Goal: Task Accomplishment & Management: Complete application form

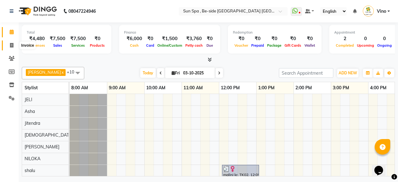
click at [11, 46] on icon at bounding box center [11, 45] width 3 height 5
select select "service"
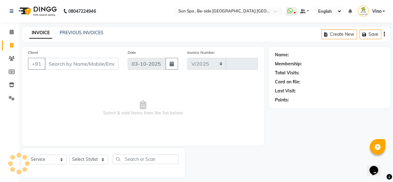
select select "5782"
type input "1328"
click at [61, 65] on input "Client" at bounding box center [82, 64] width 74 height 12
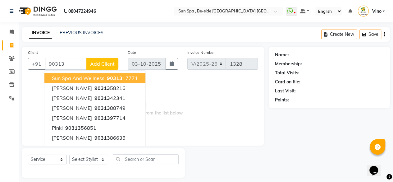
click at [66, 77] on span "sun spa and wellness" at bounding box center [78, 78] width 53 height 6
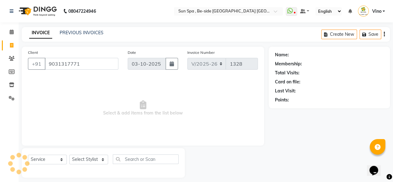
type input "9031317771"
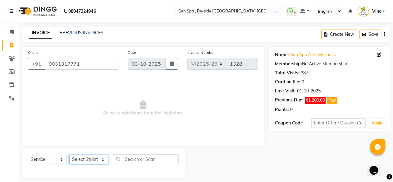
click at [102, 158] on select "Select Stylist Asha [PERSON_NAME] KAJAL tattoo [PERSON_NAME] [PERSON_NAME] [PER…" at bounding box center [88, 159] width 39 height 10
select select "40022"
click at [69, 154] on select "Select Stylist Asha [PERSON_NAME] KAJAL tattoo [PERSON_NAME] [PERSON_NAME] [PER…" at bounding box center [88, 159] width 39 height 10
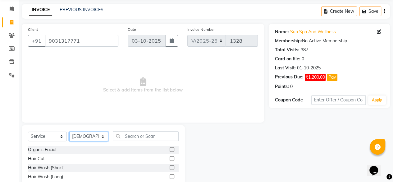
scroll to position [25, 0]
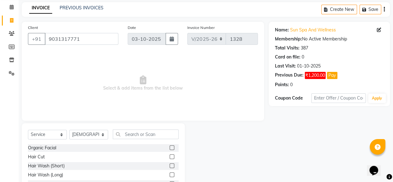
click at [170, 156] on label at bounding box center [172, 156] width 5 height 5
click at [170, 156] on input "checkbox" at bounding box center [172, 157] width 4 height 4
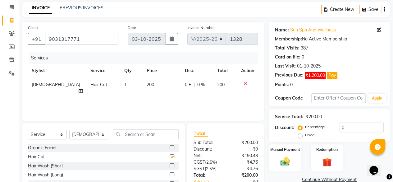
checkbox input "false"
click at [134, 131] on input "text" at bounding box center [146, 134] width 66 height 10
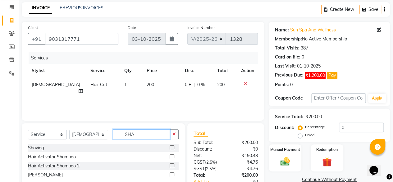
type input "SHA"
click at [174, 147] on div at bounding box center [174, 148] width 9 height 8
click at [172, 147] on label at bounding box center [172, 147] width 5 height 5
click at [172, 147] on input "checkbox" at bounding box center [172, 148] width 4 height 4
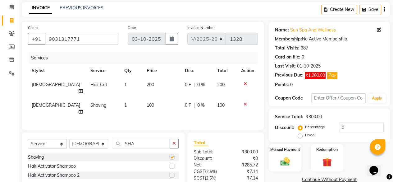
checkbox input "false"
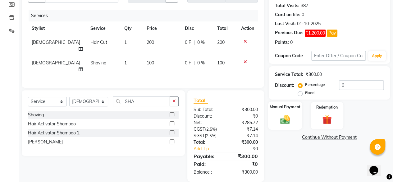
click at [287, 117] on img at bounding box center [285, 118] width 16 height 11
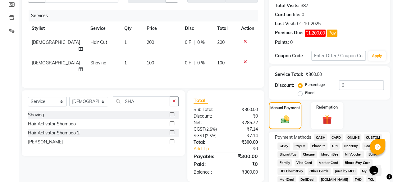
click at [284, 145] on span "GPay" at bounding box center [284, 145] width 13 height 7
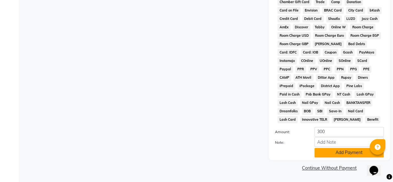
click at [341, 149] on button "Add Payment" at bounding box center [349, 153] width 69 height 10
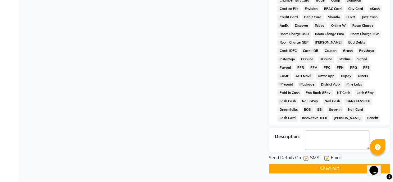
click at [333, 172] on button "Checkout" at bounding box center [329, 169] width 121 height 10
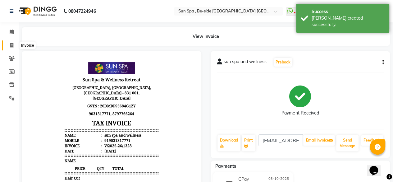
click at [12, 44] on icon at bounding box center [11, 45] width 3 height 5
select select "service"
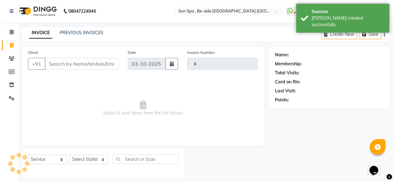
scroll to position [5, 0]
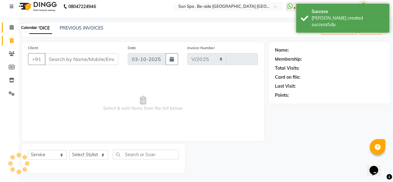
select select "5782"
type input "1329"
click at [13, 27] on icon at bounding box center [12, 27] width 4 height 5
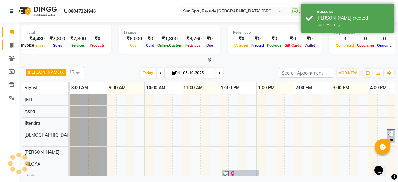
click at [12, 43] on icon at bounding box center [11, 45] width 3 height 5
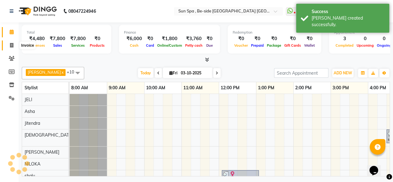
select select "5782"
select select "service"
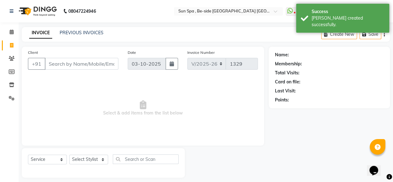
click at [67, 65] on input "Client" at bounding box center [82, 64] width 74 height 12
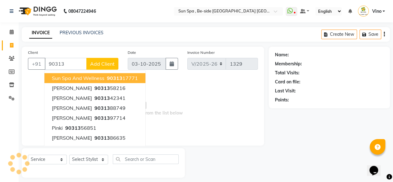
click at [69, 76] on span "sun spa and wellness" at bounding box center [78, 78] width 53 height 6
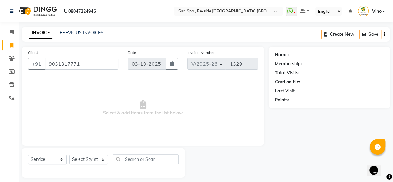
type input "9031317771"
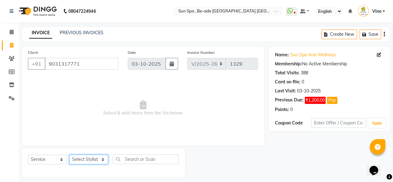
click at [101, 159] on select "Select Stylist Asha [PERSON_NAME] KAJAL tattoo [PERSON_NAME] [PERSON_NAME] [PER…" at bounding box center [88, 159] width 39 height 10
click at [101, 158] on select "Select Stylist Asha [PERSON_NAME] KAJAL tattoo [PERSON_NAME] [PERSON_NAME] [PER…" at bounding box center [88, 159] width 39 height 10
select select "40045"
click at [69, 154] on select "Select Stylist Asha [PERSON_NAME] KAJAL tattoo [PERSON_NAME] [PERSON_NAME] [PER…" at bounding box center [88, 159] width 39 height 10
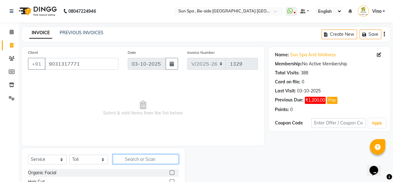
click at [131, 159] on input "text" at bounding box center [146, 159] width 66 height 10
type input "SW"
click at [173, 171] on label at bounding box center [172, 172] width 5 height 5
click at [173, 171] on input "checkbox" at bounding box center [172, 173] width 4 height 4
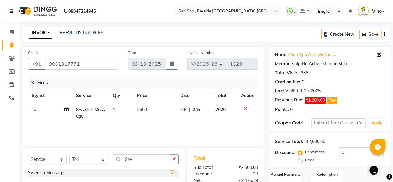
checkbox input "false"
click at [145, 108] on span "2600" at bounding box center [142, 110] width 10 height 6
select select "40045"
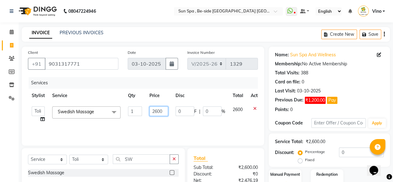
click at [163, 113] on input "2600" at bounding box center [159, 111] width 19 height 10
type input "2000"
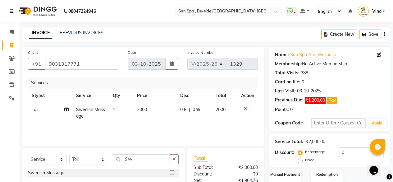
scroll to position [66, 0]
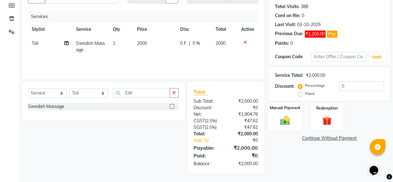
click at [288, 121] on img at bounding box center [285, 119] width 16 height 11
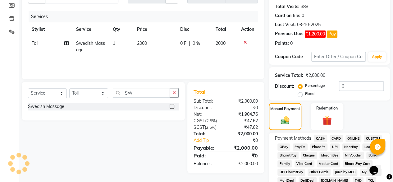
click at [322, 136] on span "CASH" at bounding box center [320, 138] width 13 height 7
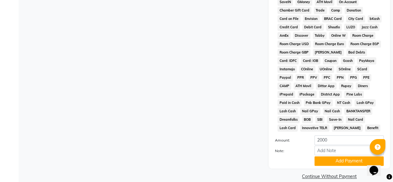
scroll to position [297, 0]
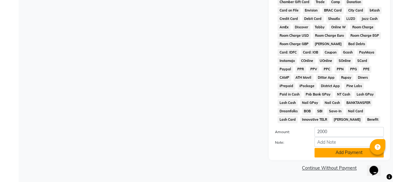
click at [344, 153] on button "Add Payment" at bounding box center [349, 153] width 69 height 10
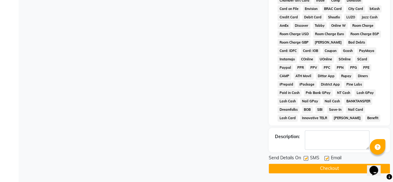
scroll to position [298, 0]
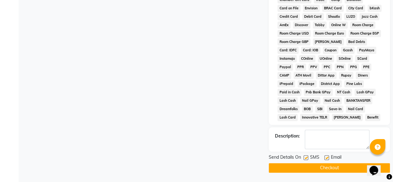
click at [331, 168] on button "Checkout" at bounding box center [329, 168] width 121 height 10
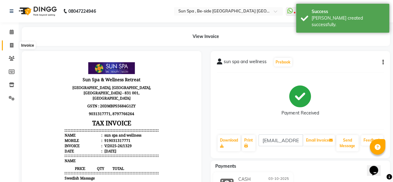
click at [14, 46] on span at bounding box center [11, 45] width 11 height 7
select select "service"
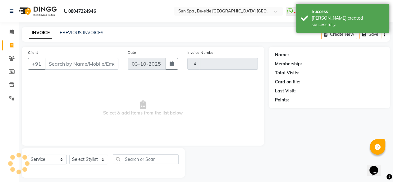
scroll to position [5, 0]
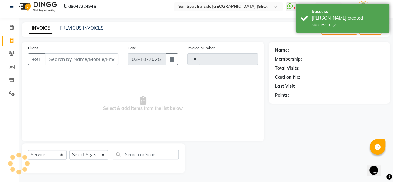
type input "1330"
select select "5782"
click at [12, 28] on icon at bounding box center [12, 27] width 4 height 5
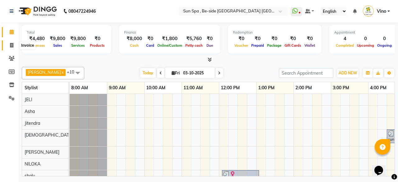
click at [10, 44] on icon at bounding box center [11, 45] width 3 height 5
select select "service"
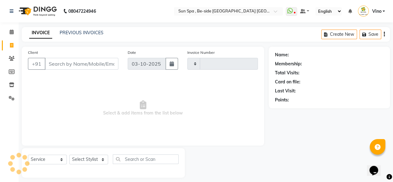
type input "1330"
select select "5782"
click at [83, 62] on input "Client" at bounding box center [82, 64] width 74 height 12
click at [83, 67] on input "Client" at bounding box center [82, 64] width 74 height 12
click at [83, 64] on input "Client" at bounding box center [82, 64] width 74 height 12
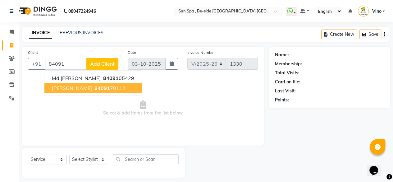
click at [94, 86] on span "84091" at bounding box center [102, 88] width 16 height 6
type input "8409170112"
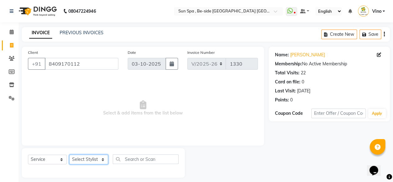
click at [102, 159] on select "Select Stylist Asha [PERSON_NAME] KAJAL tattoo [PERSON_NAME] [PERSON_NAME] [PER…" at bounding box center [88, 159] width 39 height 10
click at [11, 45] on icon at bounding box center [11, 45] width 3 height 5
select select "service"
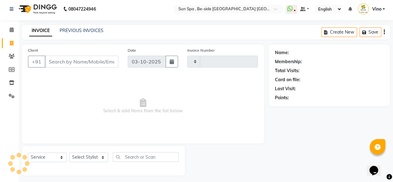
type input "1330"
select select "5782"
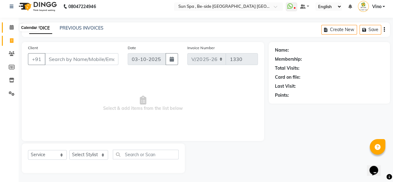
click at [11, 26] on icon at bounding box center [12, 27] width 4 height 5
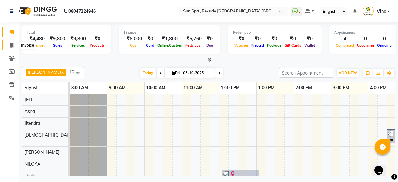
click at [10, 45] on icon at bounding box center [11, 45] width 3 height 5
select select "service"
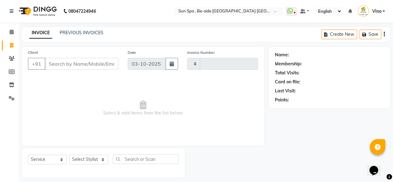
type input "1330"
select select "5782"
click at [76, 65] on input "Client" at bounding box center [82, 64] width 74 height 12
click at [81, 67] on input "Client" at bounding box center [82, 64] width 74 height 12
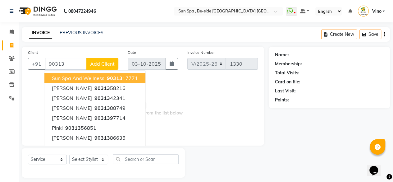
click at [78, 77] on span "sun spa and wellness" at bounding box center [78, 78] width 53 height 6
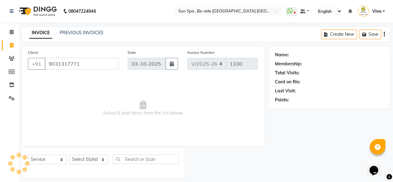
type input "9031317771"
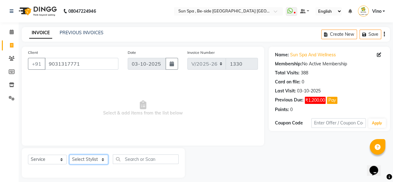
click at [102, 159] on select "Select Stylist Asha [PERSON_NAME] KAJAL tattoo [PERSON_NAME] [PERSON_NAME] [PER…" at bounding box center [88, 159] width 39 height 10
select select "70317"
click at [69, 154] on select "Select Stylist Asha [PERSON_NAME] KAJAL tattoo [PERSON_NAME] [PERSON_NAME] [PER…" at bounding box center [88, 159] width 39 height 10
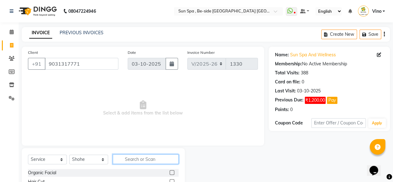
click at [139, 159] on input "text" at bounding box center [146, 159] width 66 height 10
type input "SW"
click at [170, 173] on label at bounding box center [172, 172] width 5 height 5
click at [170, 173] on input "checkbox" at bounding box center [172, 173] width 4 height 4
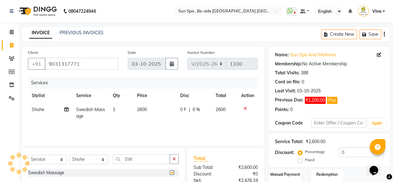
checkbox input "false"
click at [143, 112] on span "2600" at bounding box center [142, 110] width 10 height 6
select select "70317"
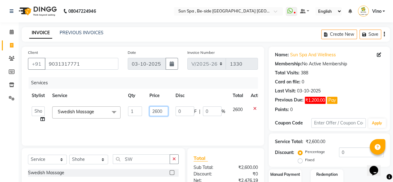
click at [164, 113] on input "2600" at bounding box center [159, 111] width 19 height 10
type input "2"
type input "1800"
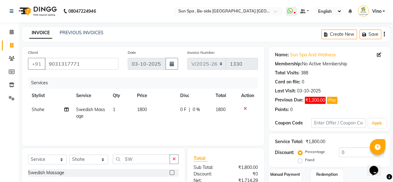
scroll to position [66, 0]
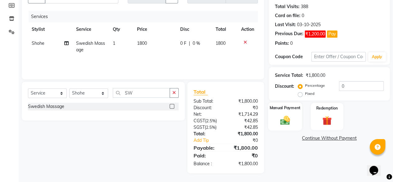
click at [291, 118] on img at bounding box center [285, 119] width 16 height 11
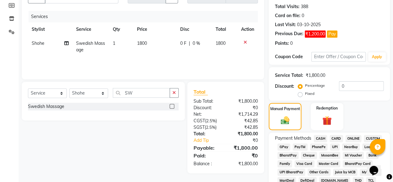
click at [283, 147] on span "GPay" at bounding box center [284, 146] width 13 height 7
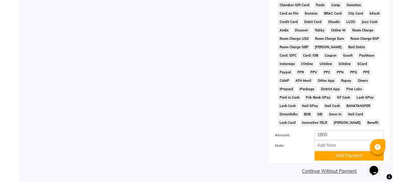
scroll to position [297, 0]
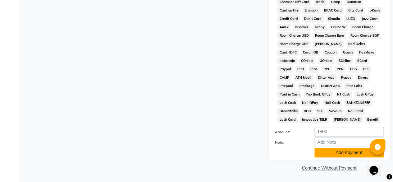
click at [339, 150] on button "Add Payment" at bounding box center [349, 153] width 69 height 10
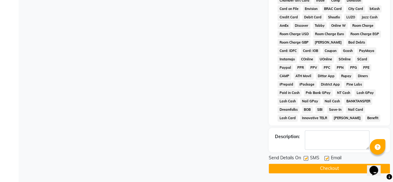
click at [325, 173] on button "Checkout" at bounding box center [329, 169] width 121 height 10
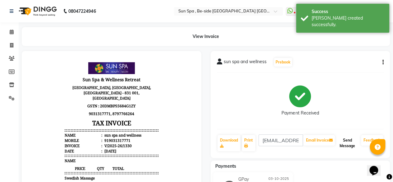
click at [350, 142] on button "Send Message" at bounding box center [347, 143] width 22 height 16
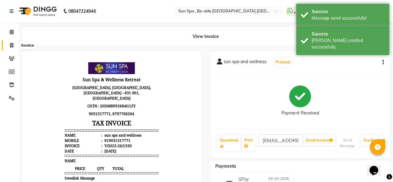
click at [11, 46] on icon at bounding box center [11, 45] width 3 height 5
select select "service"
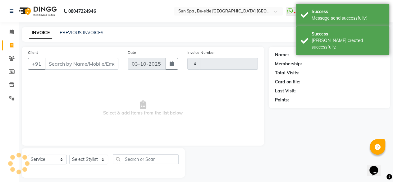
type input "1331"
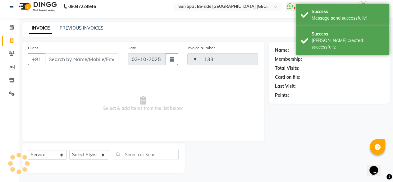
select select "5782"
click at [11, 27] on icon at bounding box center [12, 27] width 4 height 5
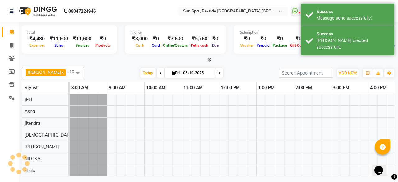
scroll to position [0, 234]
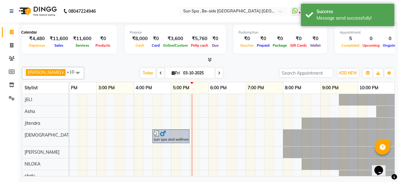
click at [11, 30] on icon at bounding box center [12, 32] width 4 height 5
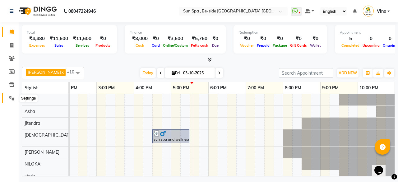
click at [12, 98] on icon at bounding box center [12, 98] width 6 height 5
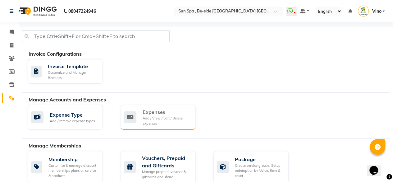
click at [161, 113] on div "Expenses" at bounding box center [167, 111] width 48 height 7
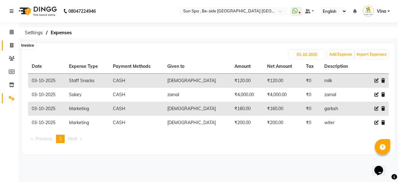
click at [12, 43] on span at bounding box center [11, 45] width 11 height 7
select select "service"
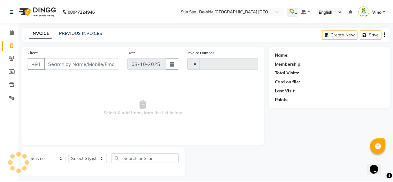
scroll to position [5, 0]
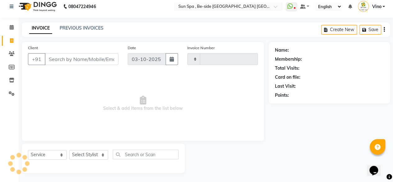
type input "1331"
select select "5782"
click at [12, 28] on icon at bounding box center [12, 27] width 4 height 5
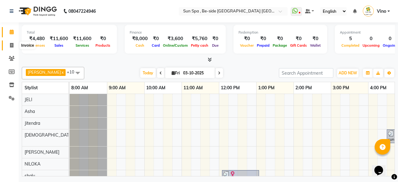
click at [12, 44] on icon at bounding box center [11, 45] width 3 height 5
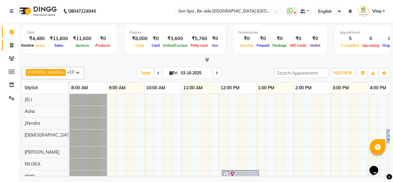
select select "service"
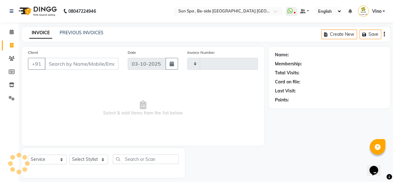
type input "1331"
select select "5782"
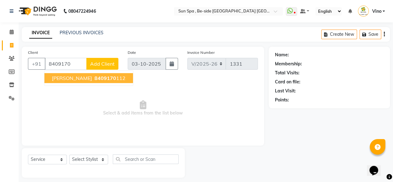
click at [71, 75] on span "[PERSON_NAME]" at bounding box center [72, 78] width 40 height 6
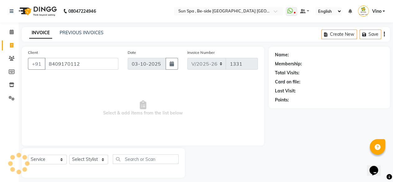
type input "8409170112"
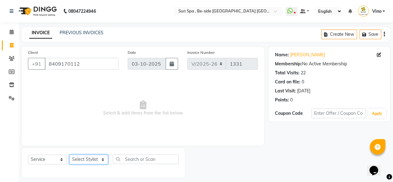
click at [103, 159] on select "Select Stylist Asha [PERSON_NAME] KAJAL tattoo [PERSON_NAME] [PERSON_NAME] [PER…" at bounding box center [88, 159] width 39 height 10
select select "40008"
click at [69, 154] on select "Select Stylist Asha [PERSON_NAME] KAJAL tattoo [PERSON_NAME] [PERSON_NAME] [PER…" at bounding box center [88, 159] width 39 height 10
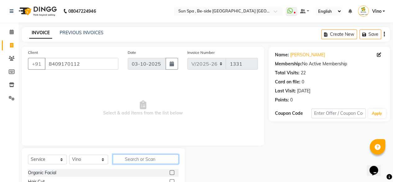
click at [129, 158] on input "text" at bounding box center [146, 159] width 66 height 10
type input "DE"
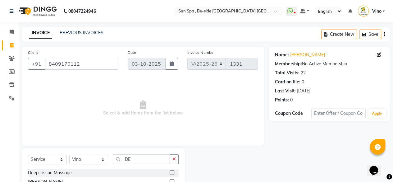
click at [170, 172] on label at bounding box center [172, 172] width 5 height 5
click at [170, 172] on input "checkbox" at bounding box center [172, 173] width 4 height 4
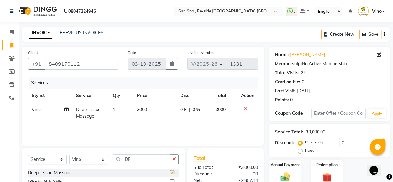
checkbox input "false"
click at [355, 141] on input "0" at bounding box center [361, 143] width 45 height 10
click at [305, 151] on label "Fixed" at bounding box center [309, 150] width 9 height 6
click at [301, 151] on input "Fixed" at bounding box center [301, 150] width 4 height 4
radio input "true"
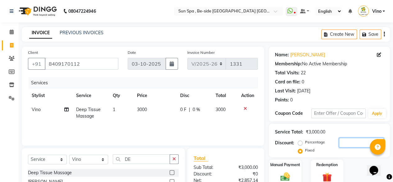
click at [343, 145] on input "number" at bounding box center [361, 143] width 45 height 10
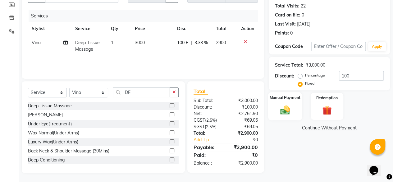
click at [291, 115] on img at bounding box center [285, 109] width 16 height 11
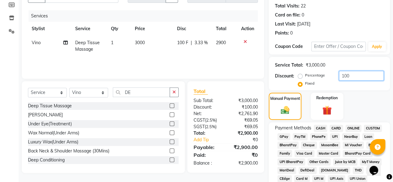
click at [357, 80] on input "100" at bounding box center [361, 76] width 45 height 10
type input "1000"
click at [319, 126] on span "CASH" at bounding box center [320, 128] width 13 height 7
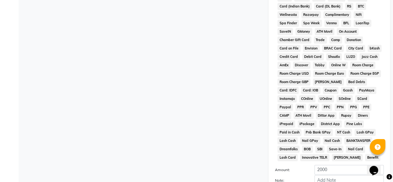
scroll to position [287, 0]
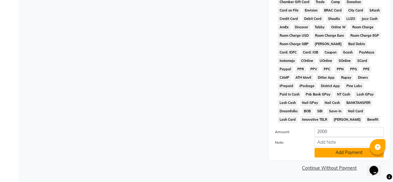
click at [339, 153] on button "Add Payment" at bounding box center [349, 153] width 69 height 10
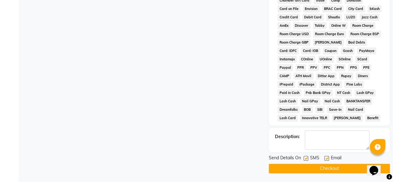
click at [330, 168] on button "Checkout" at bounding box center [329, 169] width 121 height 10
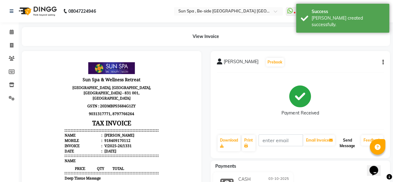
click at [347, 141] on button "Send Message" at bounding box center [347, 143] width 22 height 16
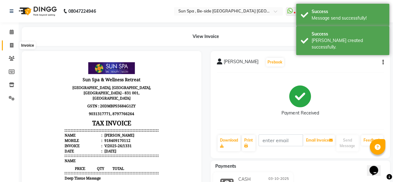
click at [12, 44] on icon at bounding box center [11, 45] width 3 height 5
select select "service"
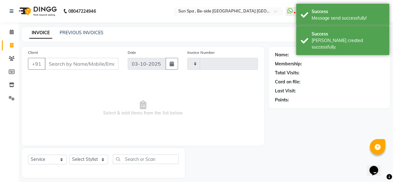
scroll to position [5, 0]
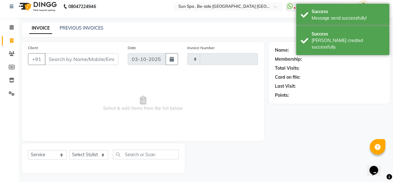
type input "1332"
select select "5782"
click at [10, 25] on span at bounding box center [11, 27] width 11 height 7
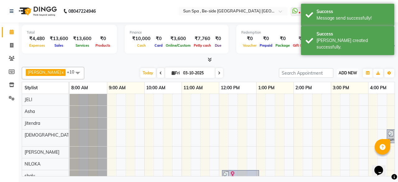
click at [345, 72] on span "ADD NEW" at bounding box center [348, 73] width 18 height 5
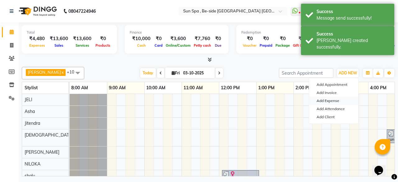
click at [336, 101] on link "Add Expense" at bounding box center [333, 101] width 49 height 8
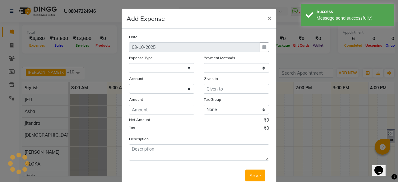
select select "1"
select select "4733"
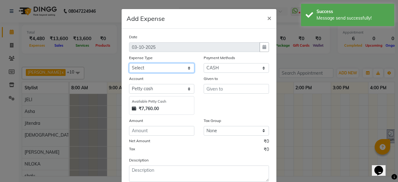
click at [185, 67] on select "Select Advance Salary Bank charges Car maintenance Cash transfer to bank Cash t…" at bounding box center [161, 68] width 65 height 10
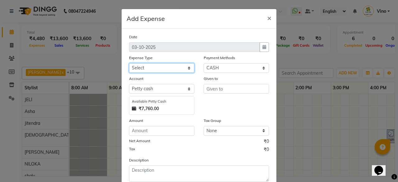
select select "12828"
click at [129, 63] on select "Select Advance Salary Bank charges Car maintenance Cash transfer to bank Cash t…" at bounding box center [161, 68] width 65 height 10
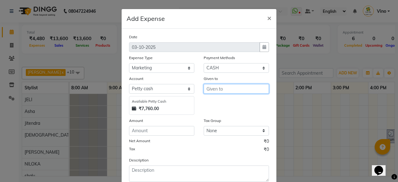
click at [231, 89] on input "text" at bounding box center [236, 89] width 65 height 10
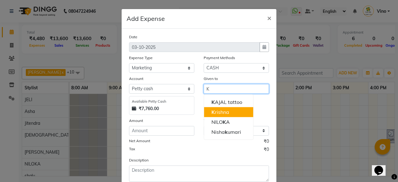
click at [227, 113] on button "K rishna" at bounding box center [228, 112] width 49 height 10
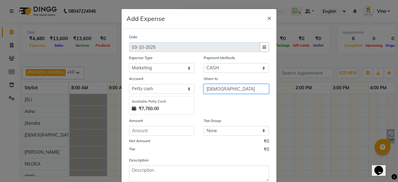
type input "[DEMOGRAPHIC_DATA]"
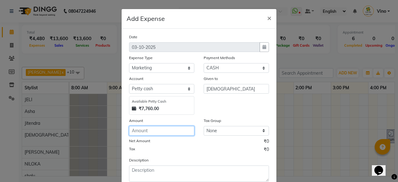
click at [169, 132] on input "number" at bounding box center [161, 131] width 65 height 10
type input "120"
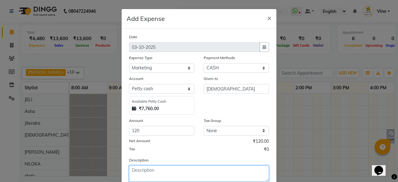
click at [176, 167] on textarea at bounding box center [199, 173] width 140 height 16
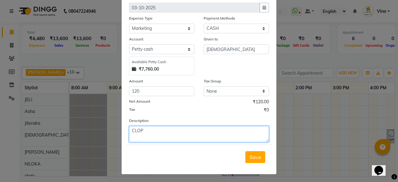
click at [164, 139] on textarea "CLOP" at bounding box center [199, 134] width 140 height 16
type textarea "CLIP"
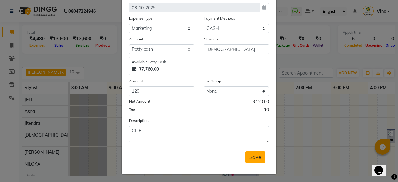
click at [254, 157] on span "Save" at bounding box center [255, 157] width 12 height 6
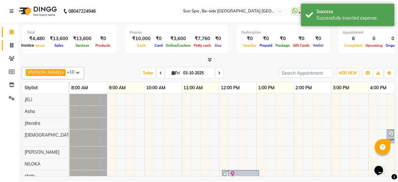
click at [11, 44] on icon at bounding box center [11, 45] width 3 height 5
select select "5782"
select select "service"
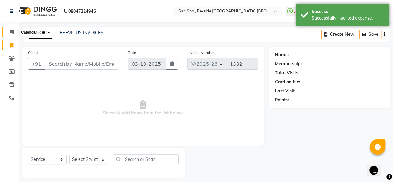
click at [12, 30] on icon at bounding box center [12, 32] width 4 height 5
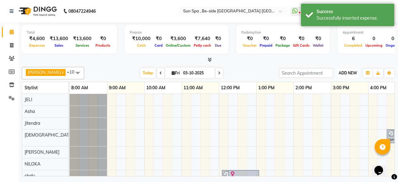
click at [350, 71] on span "ADD NEW" at bounding box center [348, 73] width 18 height 5
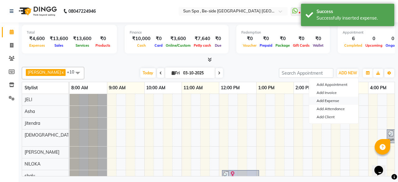
click at [333, 99] on link "Add Expense" at bounding box center [333, 101] width 49 height 8
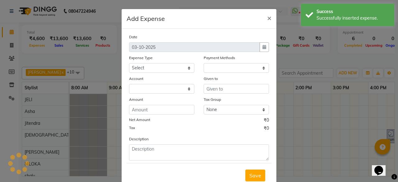
select select "1"
select select "4733"
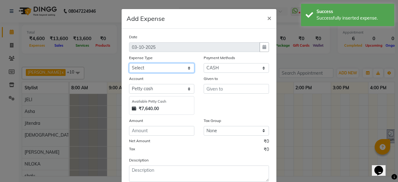
click at [186, 66] on select "Select Advance Salary Bank charges Car maintenance Cash transfer to bank Cash t…" at bounding box center [161, 68] width 65 height 10
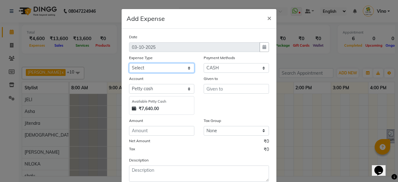
select select "12834"
click at [129, 63] on select "Select Advance Salary Bank charges Car maintenance Cash transfer to bank Cash t…" at bounding box center [161, 68] width 65 height 10
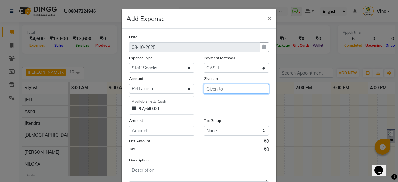
click at [229, 90] on input "text" at bounding box center [236, 89] width 65 height 10
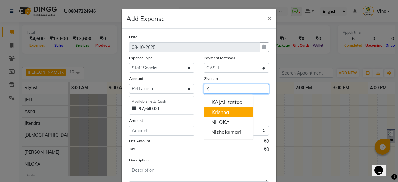
click at [224, 112] on ngb-highlight "K rishna" at bounding box center [220, 112] width 18 height 6
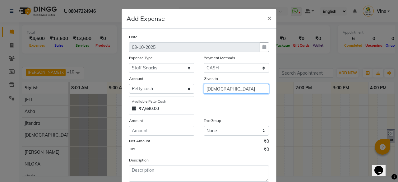
type input "[DEMOGRAPHIC_DATA]"
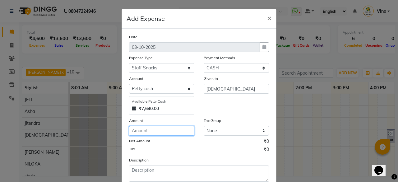
click at [162, 129] on input "number" at bounding box center [161, 131] width 65 height 10
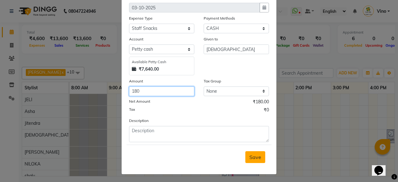
type input "180"
click at [252, 154] on span "Save" at bounding box center [255, 157] width 12 height 6
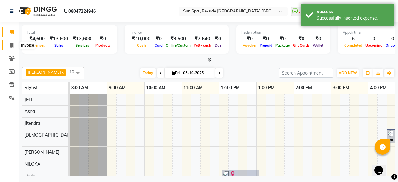
click at [11, 44] on icon at bounding box center [11, 45] width 3 height 5
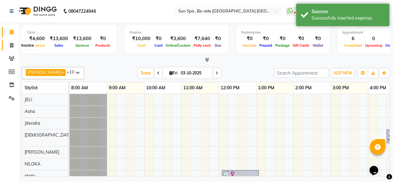
select select "5782"
select select "service"
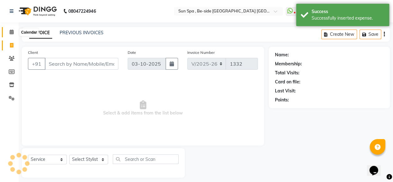
click at [11, 34] on icon at bounding box center [12, 32] width 4 height 5
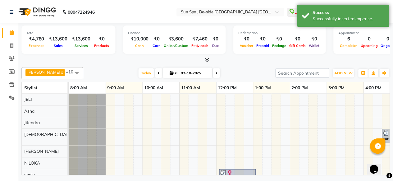
scroll to position [0, 234]
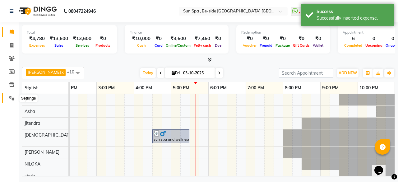
click at [11, 98] on icon at bounding box center [12, 98] width 6 height 5
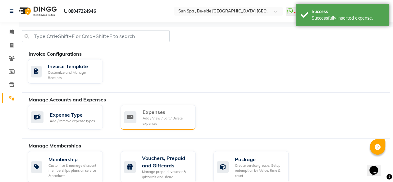
click at [159, 117] on div "Add / View / Edit / Delete expenses" at bounding box center [167, 121] width 48 height 10
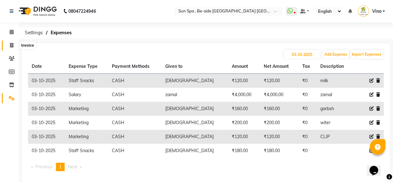
click at [11, 44] on icon at bounding box center [11, 45] width 3 height 5
select select "service"
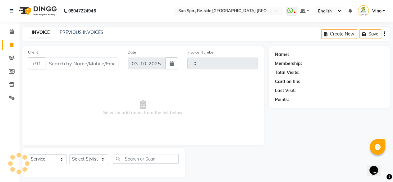
type input "1332"
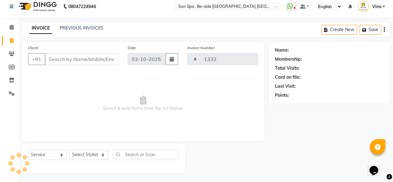
select select "5782"
click at [11, 26] on icon at bounding box center [12, 27] width 4 height 5
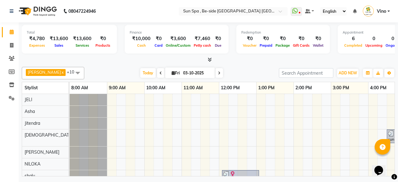
click at [210, 59] on icon at bounding box center [210, 59] width 4 height 5
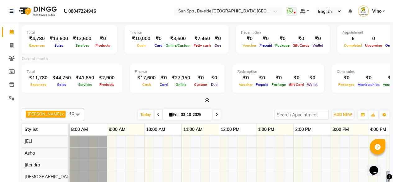
click at [208, 99] on icon at bounding box center [207, 100] width 4 height 5
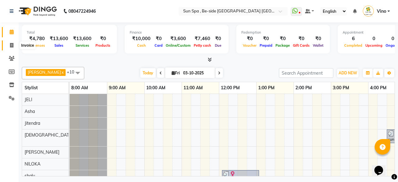
click at [11, 45] on icon at bounding box center [11, 45] width 3 height 5
select select "service"
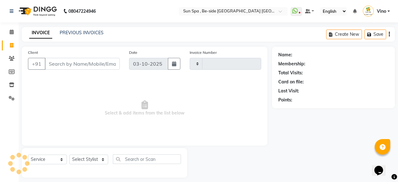
type input "1332"
select select "5782"
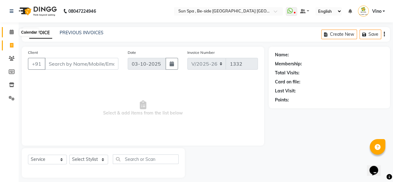
click at [12, 33] on icon at bounding box center [12, 32] width 4 height 5
